Goal: Transaction & Acquisition: Purchase product/service

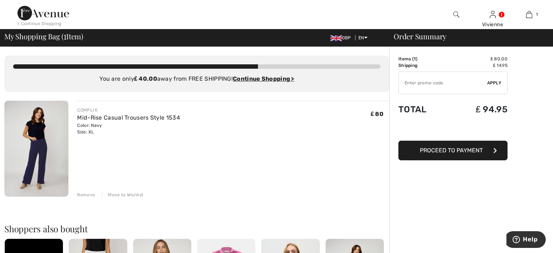
click at [43, 142] on img at bounding box center [36, 149] width 64 height 96
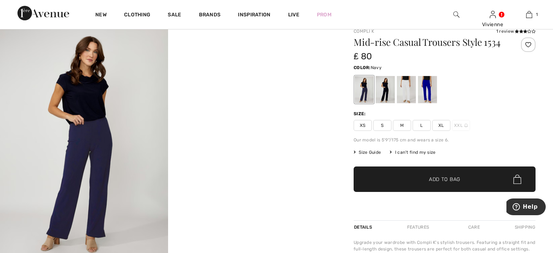
scroll to position [36, 0]
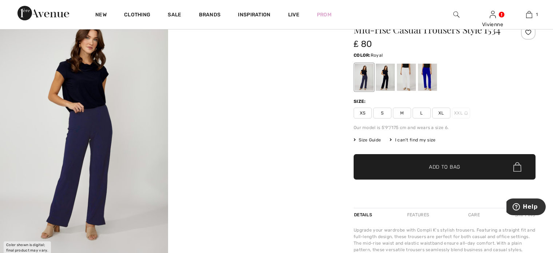
click at [427, 70] on div at bounding box center [427, 77] width 19 height 27
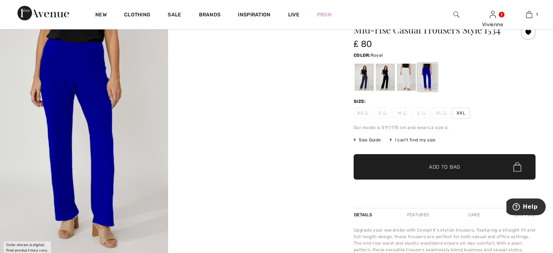
click at [493, 128] on div "Our model is 5'9"/175 cm and wears a size 6." at bounding box center [445, 127] width 182 height 7
click at [227, 165] on div at bounding box center [168, 133] width 336 height 252
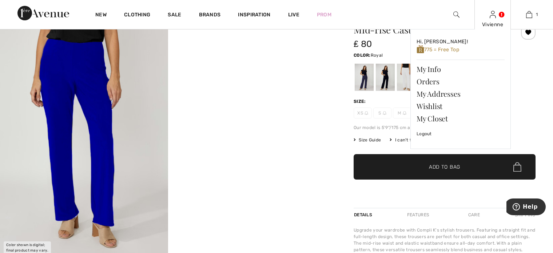
click at [496, 14] on link at bounding box center [493, 14] width 6 height 7
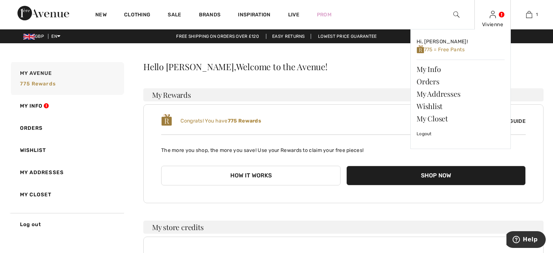
click at [496, 12] on link at bounding box center [493, 14] width 6 height 7
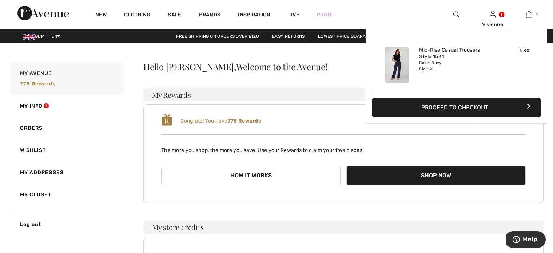
click at [528, 16] on img at bounding box center [529, 14] width 6 height 9
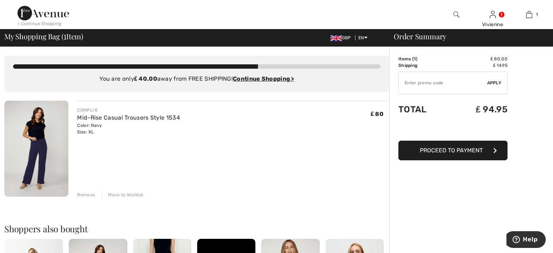
drag, startPoint x: 475, startPoint y: 187, endPoint x: 475, endPoint y: 176, distance: 11.6
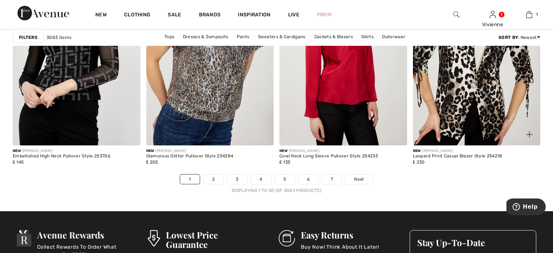
scroll to position [3349, 0]
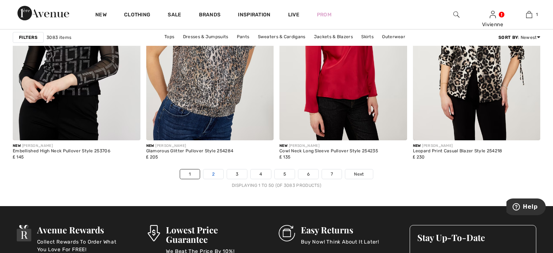
click at [215, 177] on link "2" at bounding box center [213, 174] width 20 height 9
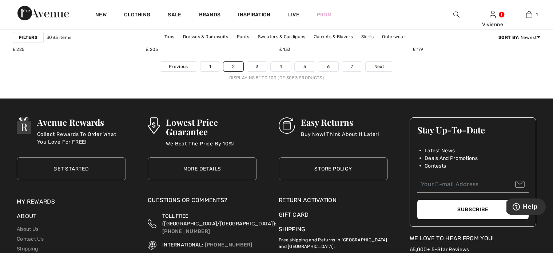
scroll to position [3458, 0]
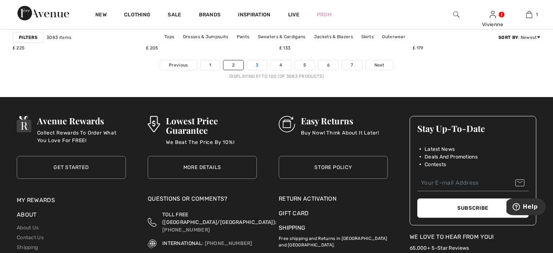
click at [261, 64] on link "3" at bounding box center [257, 64] width 20 height 9
click at [256, 66] on link "3" at bounding box center [257, 64] width 20 height 9
click at [242, 65] on link "2" at bounding box center [233, 64] width 20 height 9
click at [256, 65] on link "3" at bounding box center [257, 64] width 20 height 9
click at [256, 64] on link "3" at bounding box center [257, 64] width 20 height 9
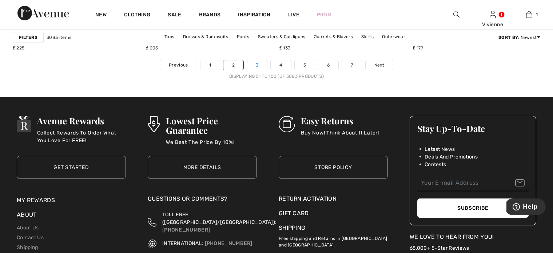
click at [256, 64] on link "3" at bounding box center [257, 64] width 20 height 9
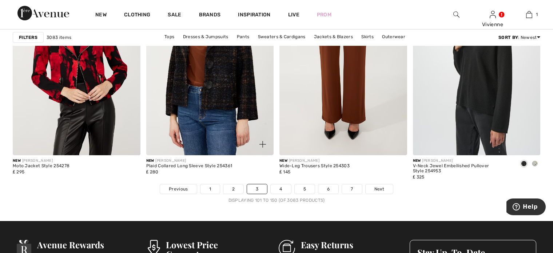
scroll to position [3349, 0]
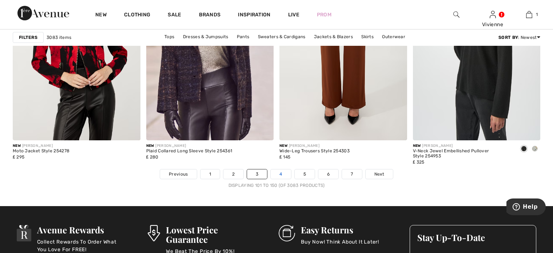
click at [282, 173] on link "4" at bounding box center [281, 174] width 20 height 9
click at [281, 173] on link "4" at bounding box center [281, 174] width 20 height 9
click at [281, 172] on link "4" at bounding box center [281, 174] width 20 height 9
click at [274, 170] on link "4" at bounding box center [281, 174] width 20 height 9
click at [273, 171] on link "4" at bounding box center [281, 174] width 20 height 9
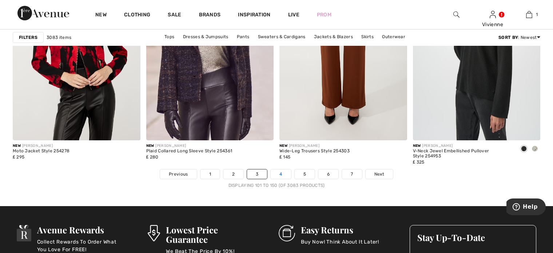
click at [273, 171] on link "4" at bounding box center [281, 174] width 20 height 9
click at [281, 174] on link "4" at bounding box center [281, 174] width 20 height 9
drag, startPoint x: 284, startPoint y: 179, endPoint x: 265, endPoint y: 181, distance: 18.7
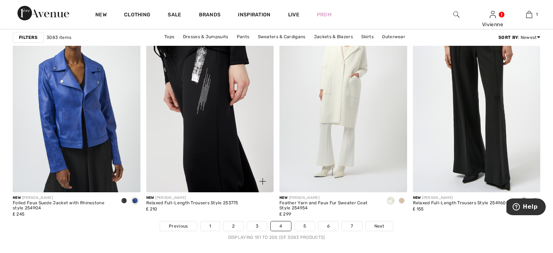
scroll to position [3312, 0]
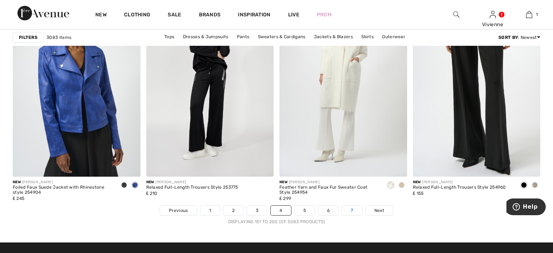
click at [352, 209] on link "7" at bounding box center [352, 210] width 20 height 9
click at [352, 207] on link "7" at bounding box center [352, 210] width 20 height 9
click at [349, 206] on link "7" at bounding box center [352, 210] width 20 height 9
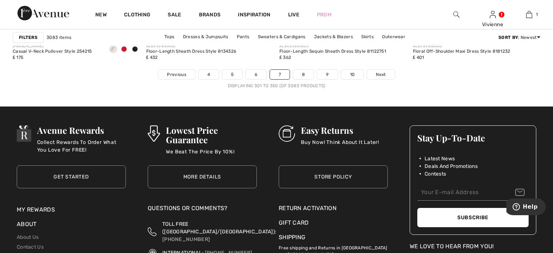
scroll to position [3385, 0]
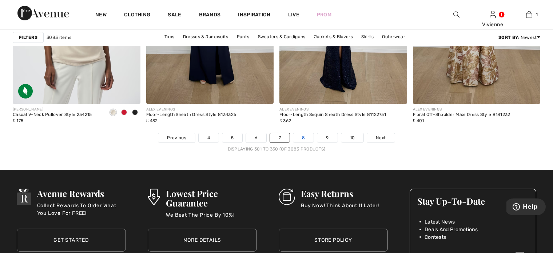
click at [301, 138] on link "8" at bounding box center [303, 137] width 20 height 9
click at [302, 137] on link "8" at bounding box center [303, 137] width 20 height 9
click at [305, 136] on link "8" at bounding box center [303, 137] width 20 height 9
click at [303, 137] on link "8" at bounding box center [303, 137] width 20 height 9
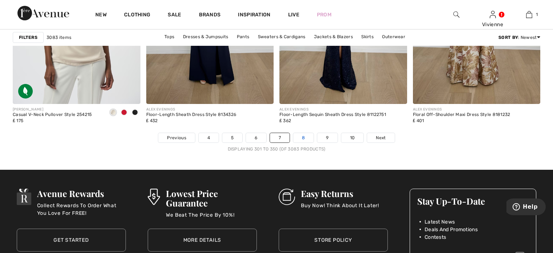
click at [304, 136] on link "8" at bounding box center [303, 137] width 20 height 9
drag, startPoint x: 298, startPoint y: 139, endPoint x: 292, endPoint y: 141, distance: 6.4
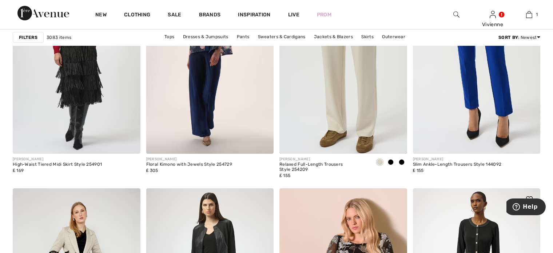
scroll to position [1383, 0]
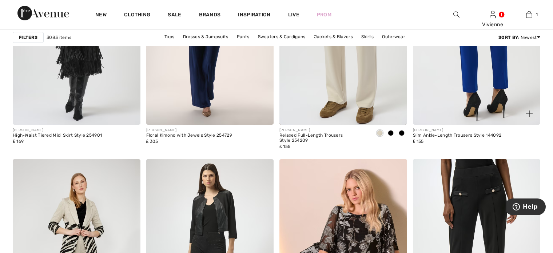
click at [466, 83] on img at bounding box center [477, 28] width 128 height 191
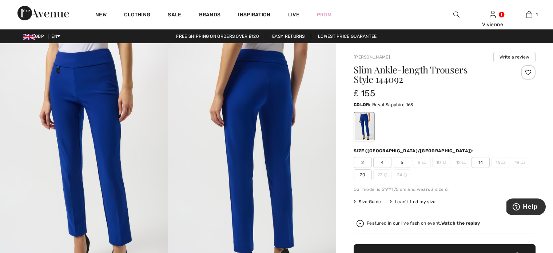
click at [400, 203] on div "I can't find my size" at bounding box center [413, 202] width 46 height 7
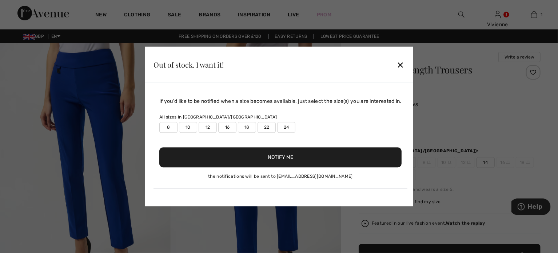
click at [266, 126] on label "22" at bounding box center [267, 127] width 18 height 11
click at [281, 156] on button "Notify Me" at bounding box center [280, 158] width 242 height 20
click at [401, 64] on div "✕" at bounding box center [401, 64] width 8 height 15
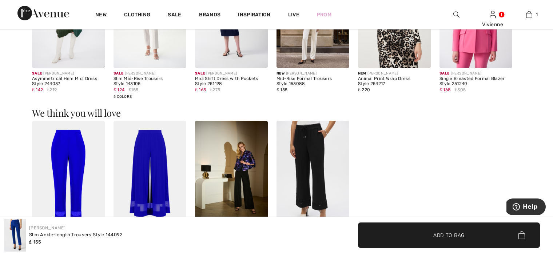
scroll to position [728, 0]
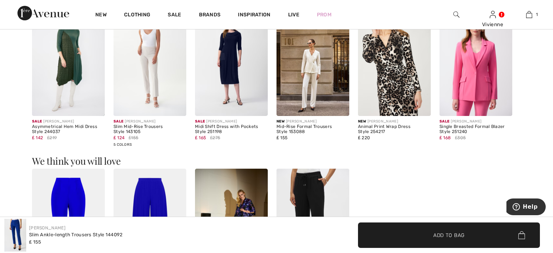
click at [72, 191] on img at bounding box center [68, 223] width 73 height 109
click at [74, 190] on img at bounding box center [68, 223] width 73 height 109
click at [78, 190] on img at bounding box center [68, 223] width 73 height 109
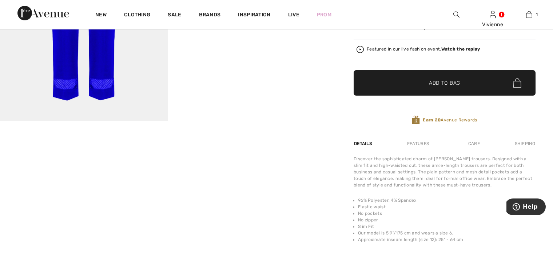
scroll to position [182, 0]
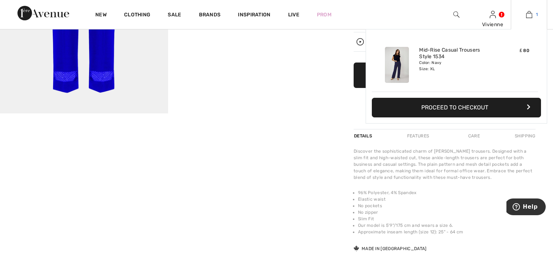
click at [531, 13] on img at bounding box center [529, 14] width 6 height 9
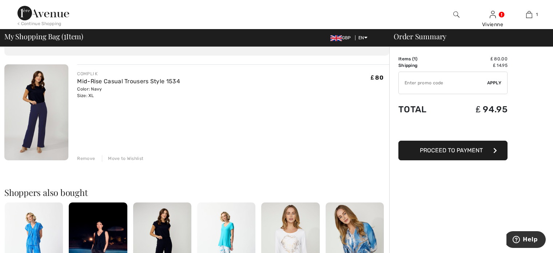
scroll to position [36, 0]
click at [462, 147] on span "Proceed to Payment" at bounding box center [451, 150] width 63 height 7
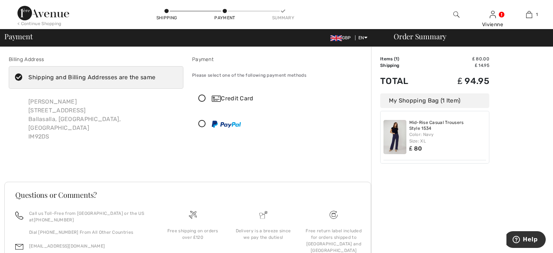
click at [203, 122] on icon at bounding box center [202, 124] width 19 height 8
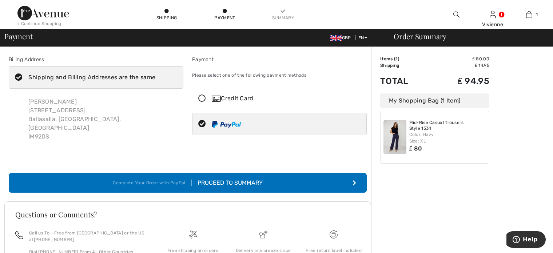
click at [355, 180] on icon "submit" at bounding box center [355, 183] width 4 height 6
drag, startPoint x: 254, startPoint y: 173, endPoint x: 257, endPoint y: 172, distance: 3.7
click at [257, 179] on div "Proceed to Summary" at bounding box center [227, 183] width 71 height 9
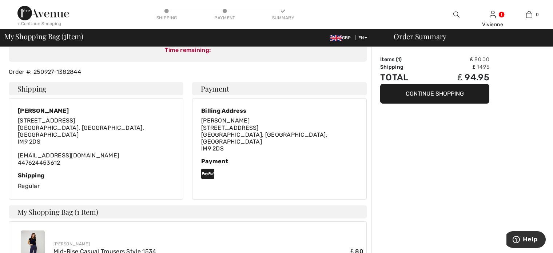
scroll to position [109, 0]
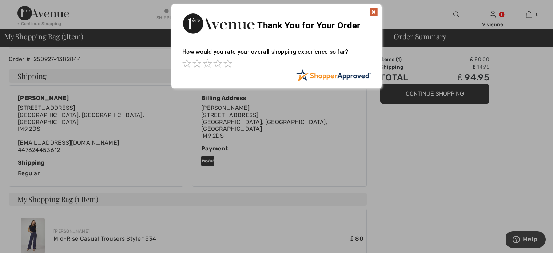
click at [355, 128] on div at bounding box center [276, 126] width 553 height 253
click at [301, 212] on div at bounding box center [276, 126] width 553 height 253
click at [472, 198] on div at bounding box center [276, 126] width 553 height 253
